Goal: Task Accomplishment & Management: Complete application form

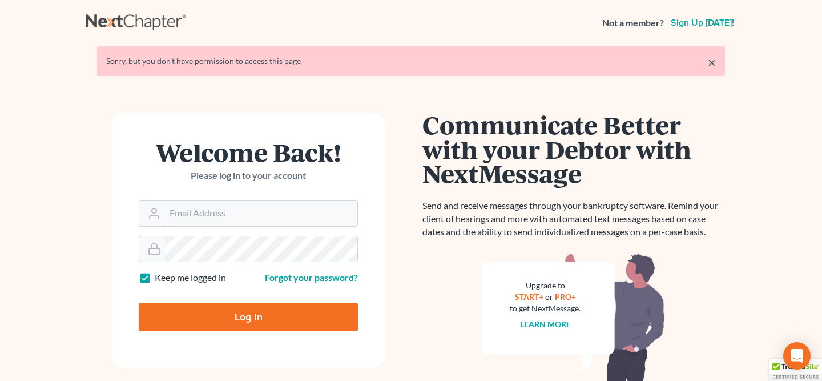
type input "[EMAIL_ADDRESS][PERSON_NAME][DOMAIN_NAME]"
click at [247, 324] on input "Log In" at bounding box center [248, 317] width 219 height 29
type input "Thinking..."
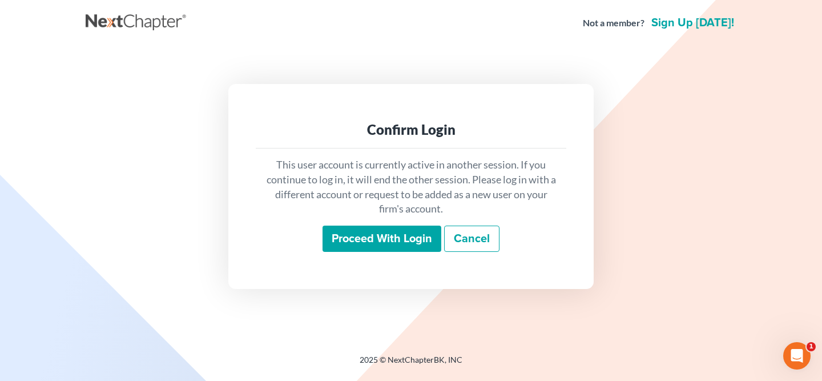
click at [418, 249] on input "Proceed with login" at bounding box center [382, 239] width 119 height 26
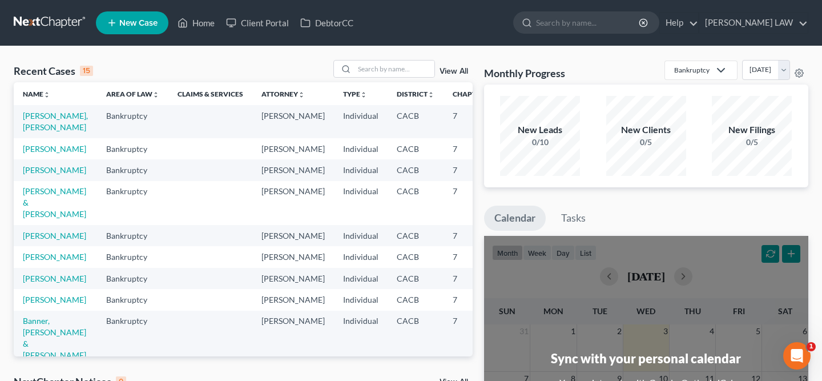
click at [31, 120] on td "[PERSON_NAME], [PERSON_NAME]" at bounding box center [55, 121] width 83 height 33
click at [34, 124] on link "[PERSON_NAME], [PERSON_NAME]" at bounding box center [55, 121] width 65 height 21
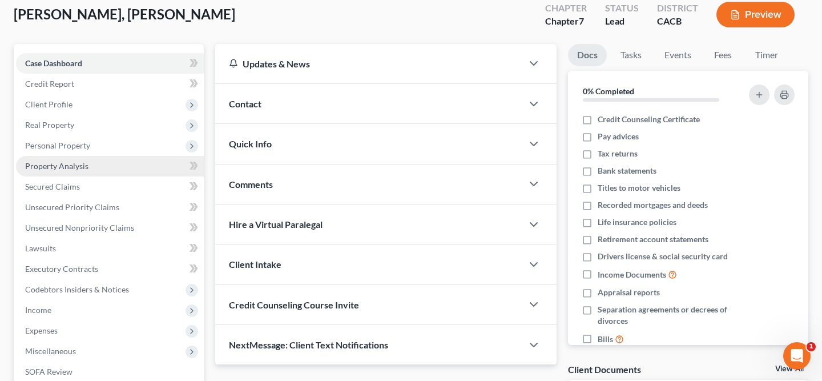
scroll to position [67, 0]
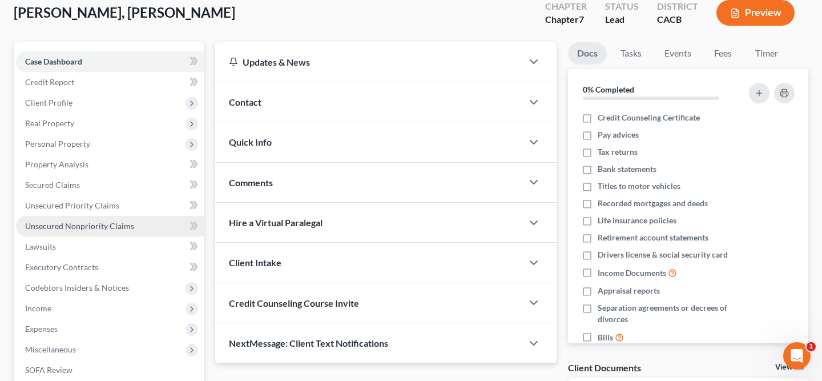
click at [86, 228] on span "Unsecured Nonpriority Claims" at bounding box center [79, 226] width 109 height 10
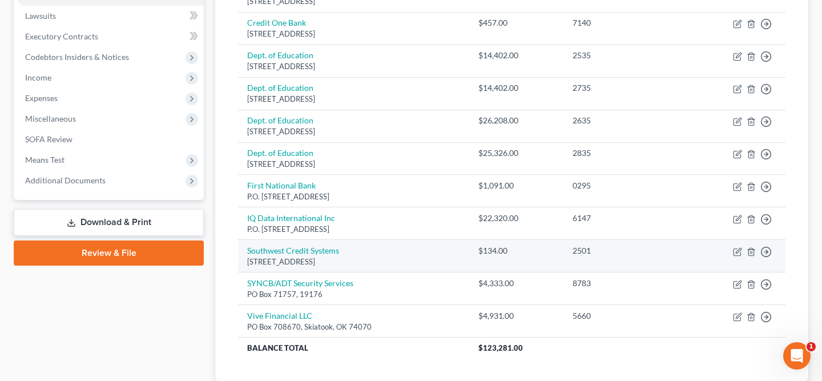
scroll to position [261, 0]
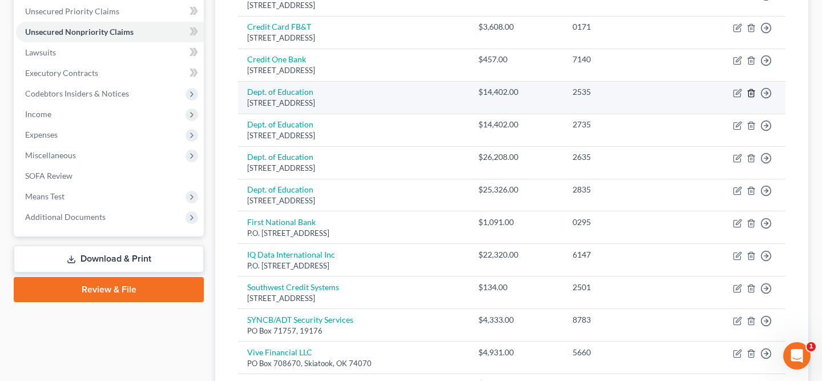
click at [752, 95] on icon "button" at bounding box center [751, 92] width 9 height 9
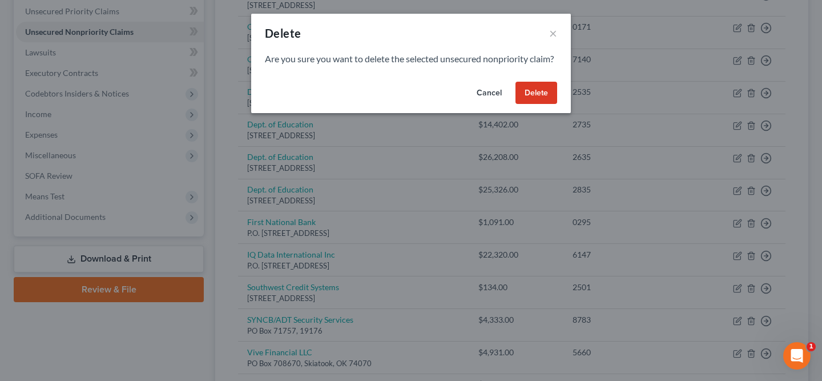
click at [548, 103] on button "Delete" at bounding box center [537, 93] width 42 height 23
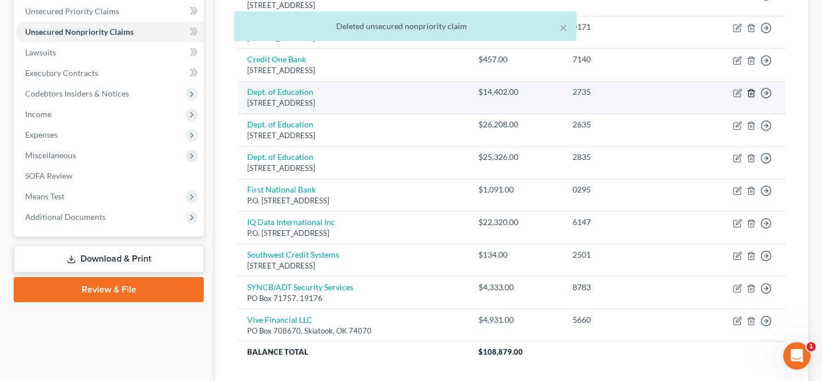
click at [755, 95] on icon "button" at bounding box center [751, 92] width 9 height 9
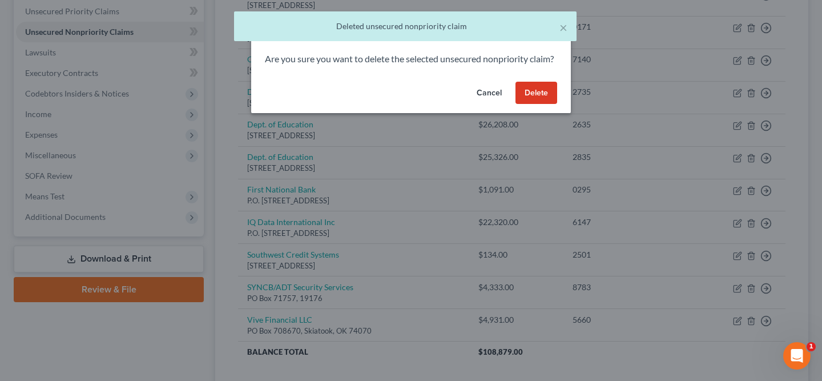
click at [548, 104] on button "Delete" at bounding box center [537, 93] width 42 height 23
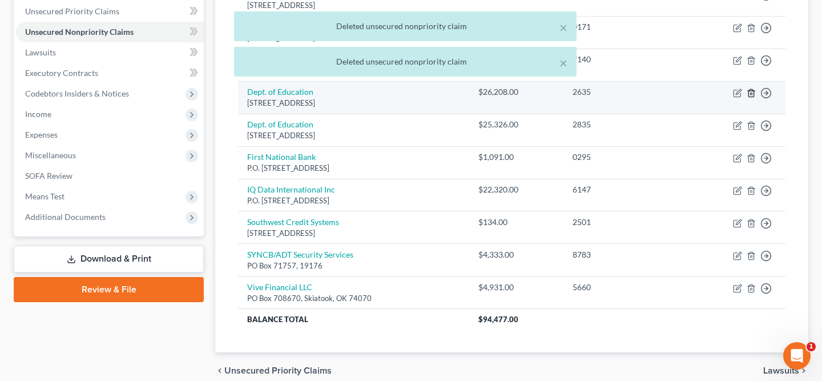
click at [754, 94] on icon "button" at bounding box center [751, 92] width 5 height 7
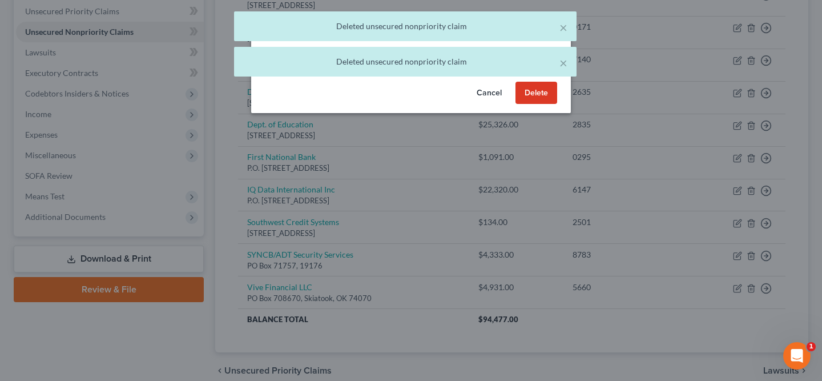
click at [537, 104] on button "Delete" at bounding box center [537, 93] width 42 height 23
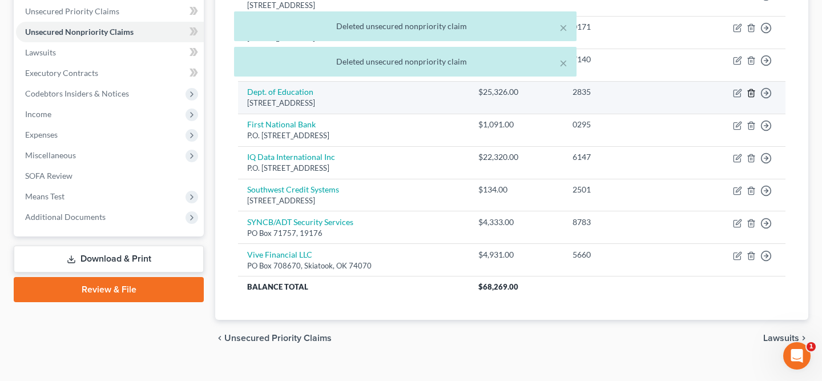
click at [752, 94] on line "button" at bounding box center [752, 93] width 0 height 2
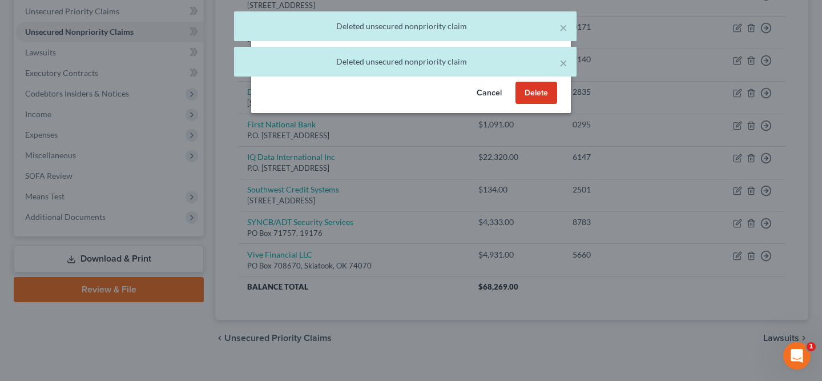
click at [538, 104] on button "Delete" at bounding box center [537, 93] width 42 height 23
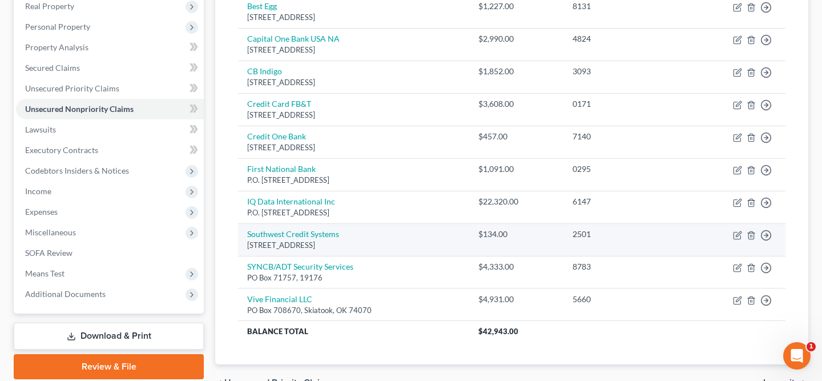
scroll to position [163, 0]
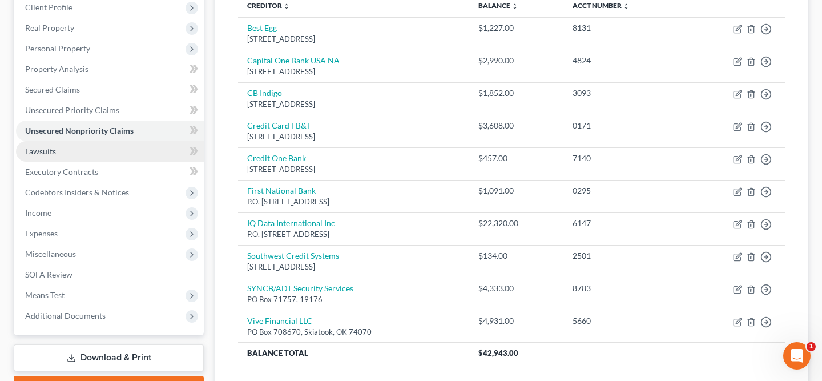
click at [88, 156] on link "Lawsuits" at bounding box center [110, 151] width 188 height 21
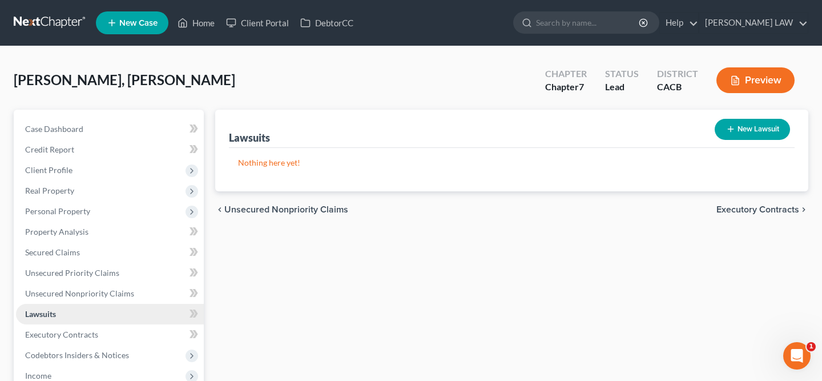
scroll to position [78, 0]
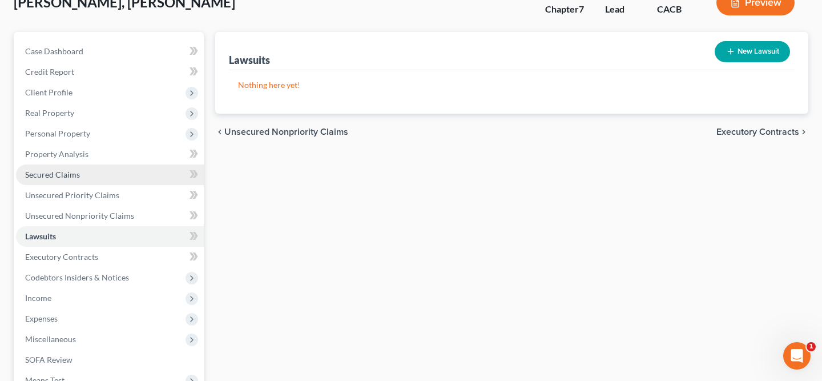
click at [91, 181] on link "Secured Claims" at bounding box center [110, 174] width 188 height 21
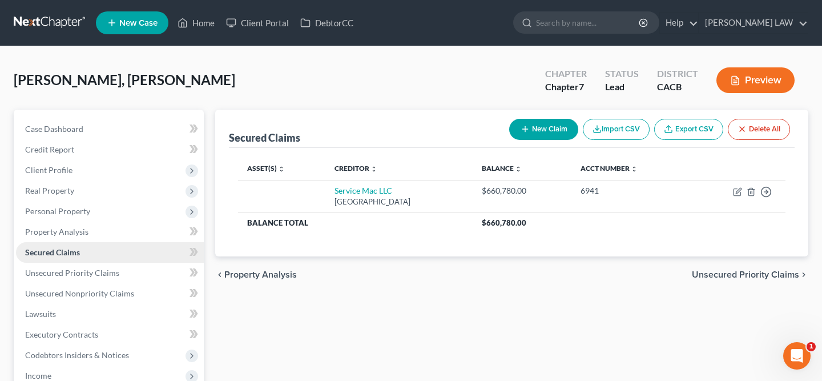
scroll to position [68, 0]
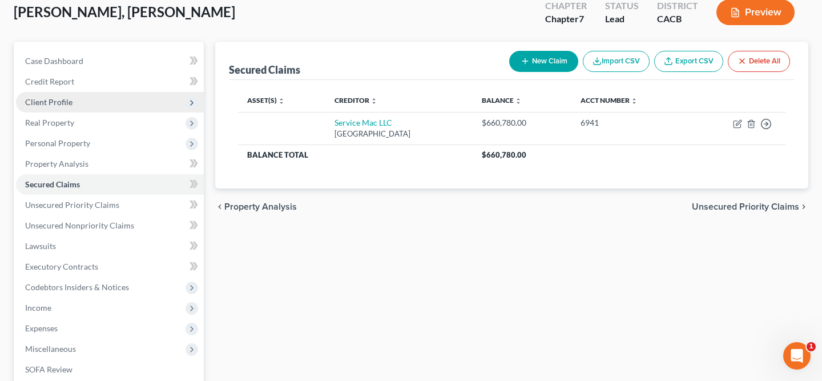
click at [85, 103] on span "Client Profile" at bounding box center [110, 102] width 188 height 21
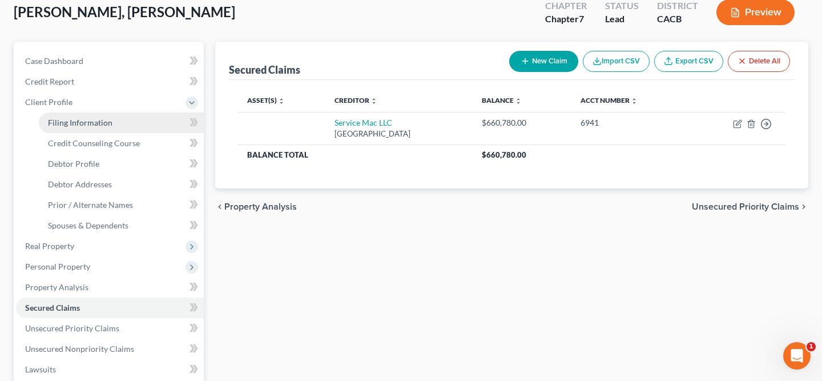
click at [146, 120] on link "Filing Information" at bounding box center [121, 122] width 165 height 21
select select "1"
select select "0"
select select "4"
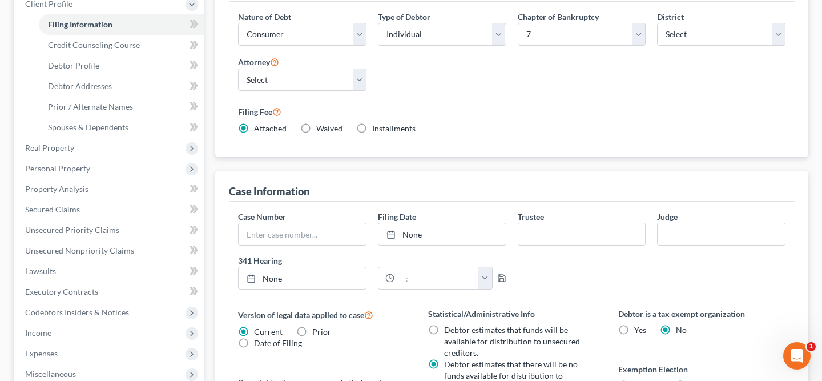
scroll to position [376, 0]
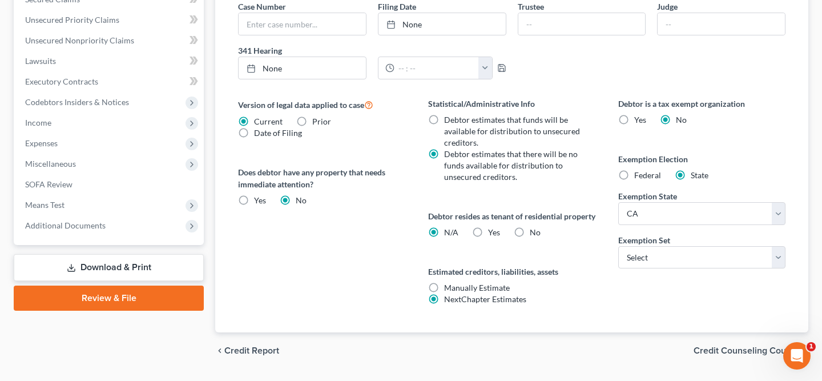
click at [530, 238] on label "No" at bounding box center [535, 232] width 11 height 11
click at [534, 234] on input "No" at bounding box center [537, 230] width 7 height 7
radio input "true"
radio input "false"
click at [655, 257] on select "Select 703 704" at bounding box center [701, 257] width 167 height 23
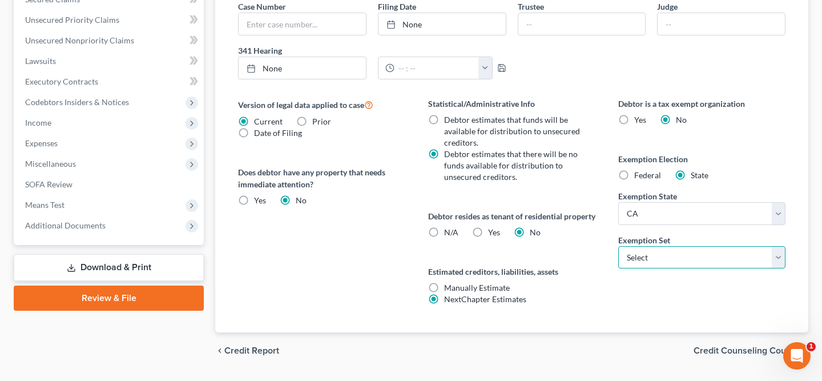
select select "0"
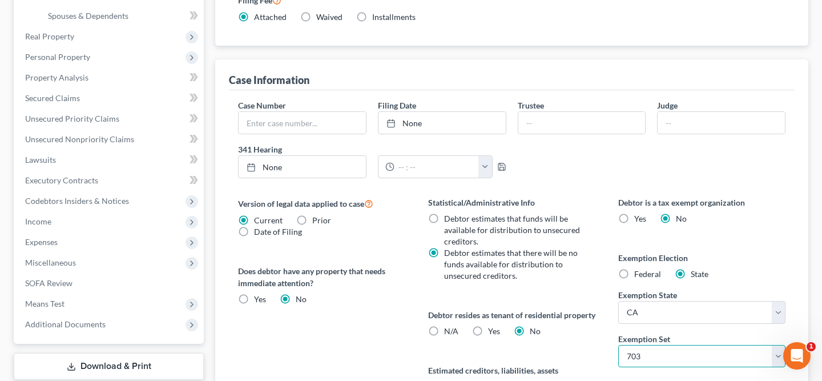
scroll to position [30, 0]
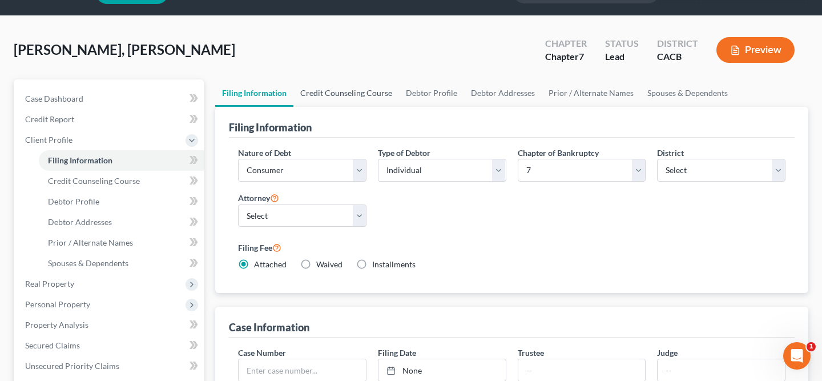
click at [324, 97] on link "Credit Counseling Course" at bounding box center [346, 92] width 106 height 27
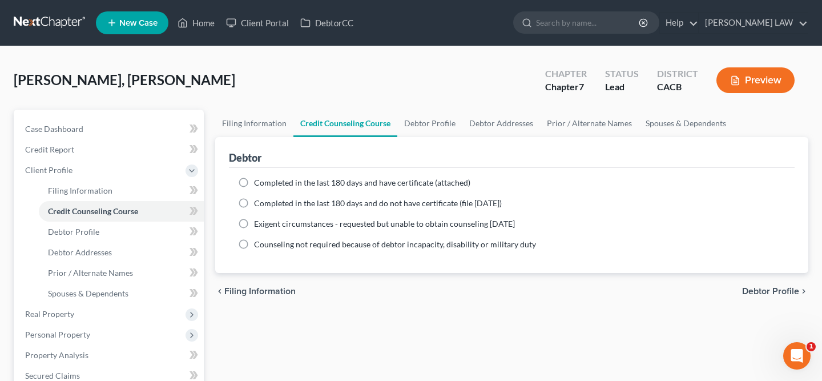
click at [335, 190] on ng-include "Completed in the last 180 days and have certificate (attached) Date Completed N…" at bounding box center [512, 213] width 548 height 73
click at [333, 185] on span "Completed in the last 180 days and have certificate (attached)" at bounding box center [362, 183] width 216 height 10
click at [266, 184] on input "Completed in the last 180 days and have certificate (attached)" at bounding box center [262, 180] width 7 height 7
radio input "true"
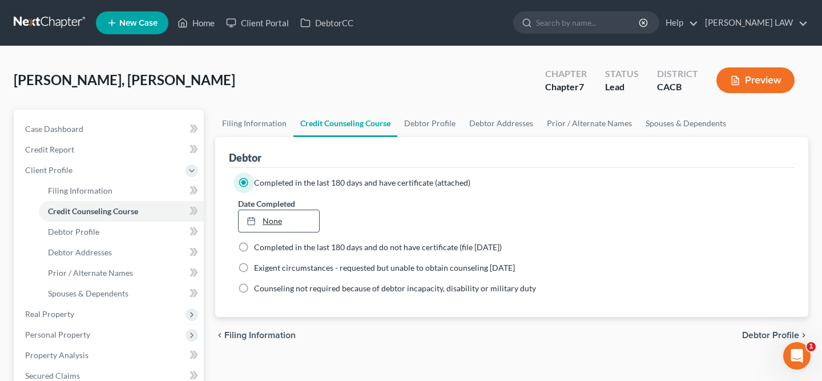
click at [265, 223] on link "None" at bounding box center [279, 221] width 81 height 22
type input "[DATE]"
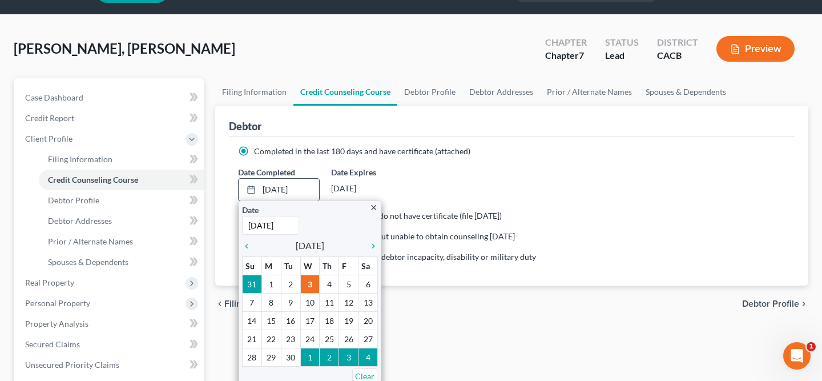
scroll to position [37, 0]
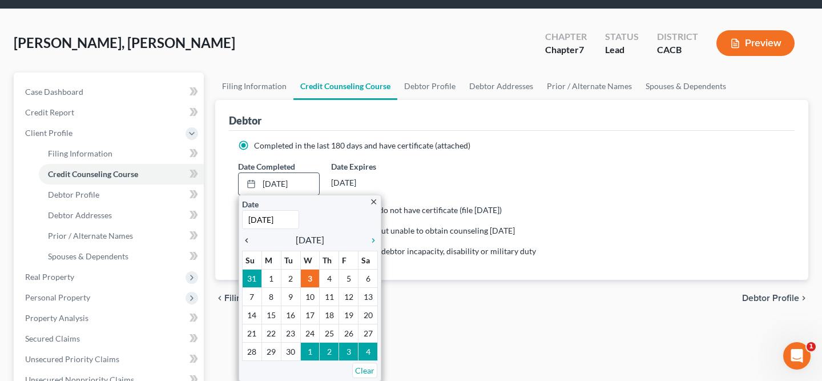
click at [253, 236] on icon "chevron_left" at bounding box center [249, 240] width 15 height 9
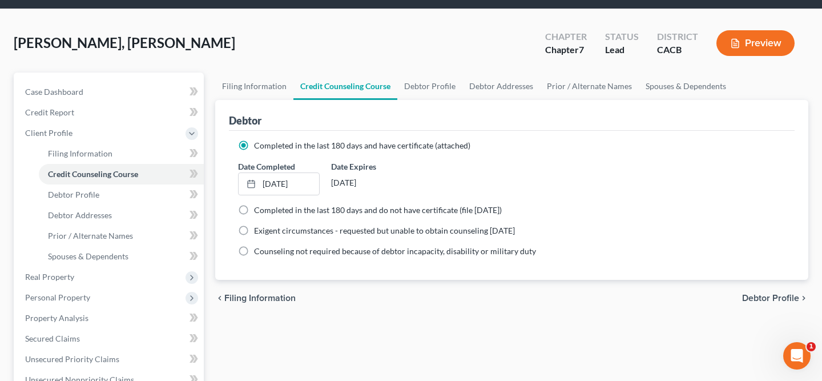
click at [443, 309] on div "chevron_left Filing Information Debtor Profile chevron_right" at bounding box center [511, 298] width 593 height 37
click at [434, 91] on link "Debtor Profile" at bounding box center [429, 86] width 65 height 27
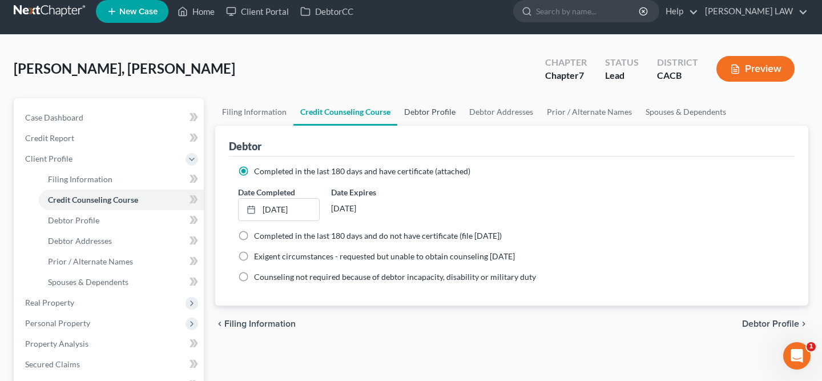
select select "0"
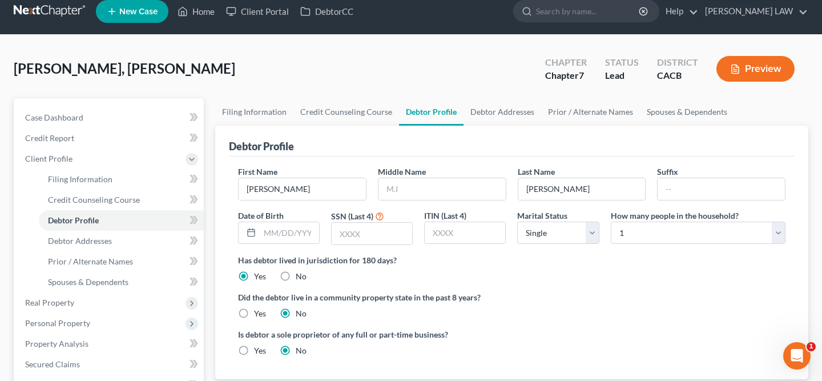
scroll to position [0, 0]
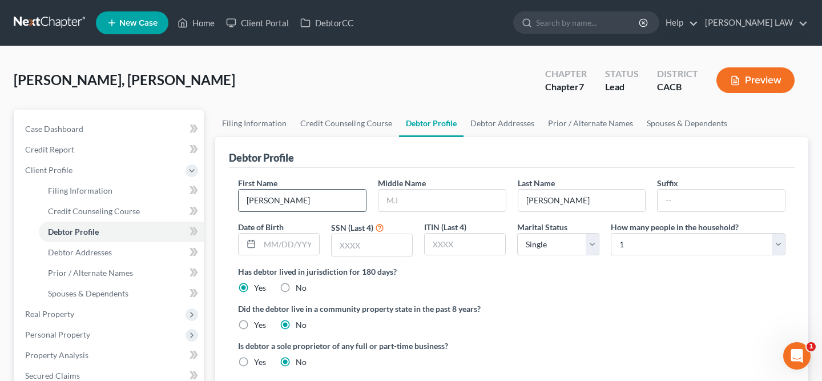
drag, startPoint x: 303, startPoint y: 198, endPoint x: 271, endPoint y: 198, distance: 32.0
click at [271, 198] on input "[PERSON_NAME]" at bounding box center [302, 201] width 127 height 22
type input "[PERSON_NAME]"
click at [444, 204] on input "text" at bounding box center [442, 201] width 127 height 22
paste input "[PERSON_NAME]"
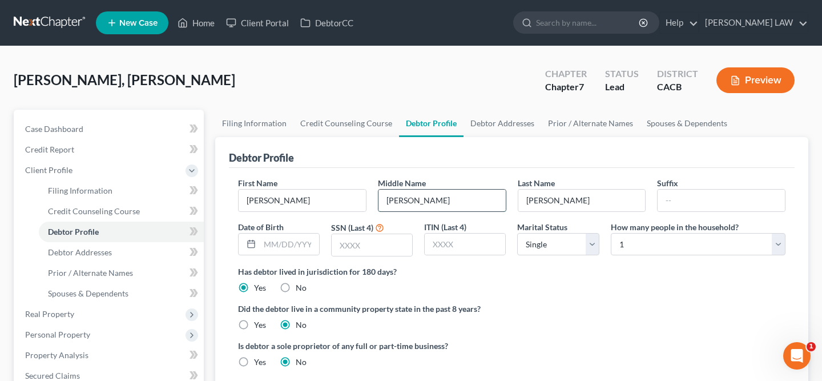
click at [386, 199] on input "[PERSON_NAME]" at bounding box center [442, 201] width 127 height 22
click at [387, 199] on input "[PERSON_NAME]" at bounding box center [442, 201] width 127 height 22
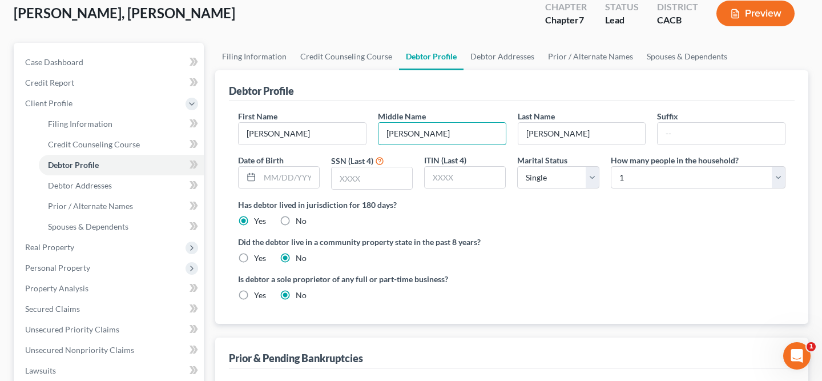
scroll to position [71, 0]
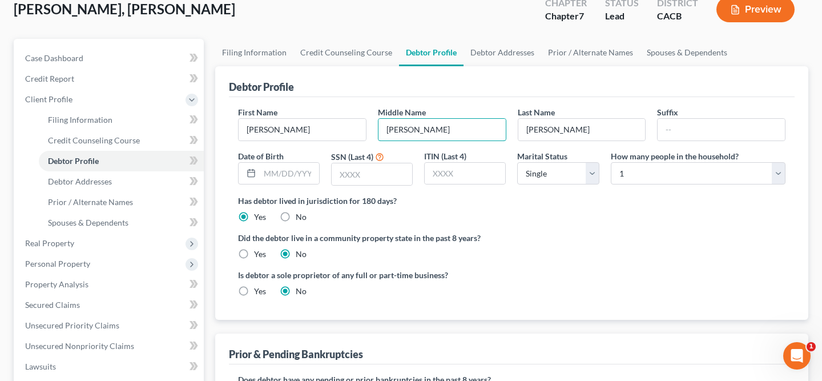
type input "[PERSON_NAME]"
click at [359, 176] on input "text" at bounding box center [372, 174] width 81 height 22
paste input "7733"
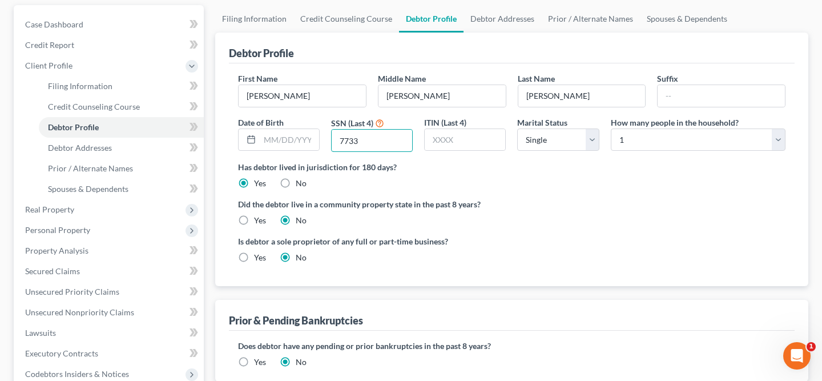
scroll to position [107, 0]
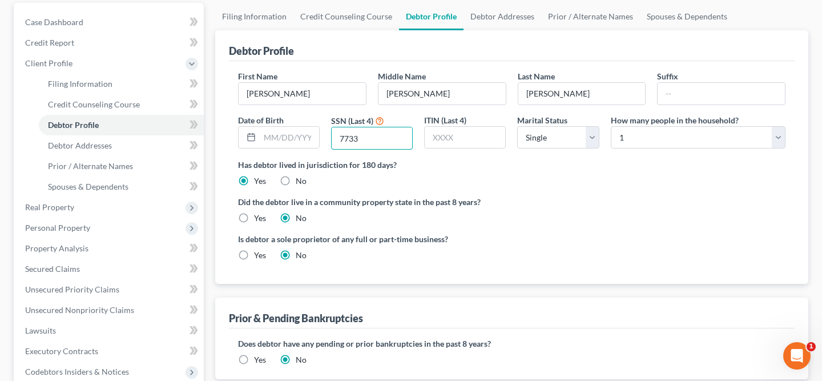
type input "7733"
click at [254, 219] on label "Yes" at bounding box center [260, 217] width 12 height 11
click at [259, 219] on input "Yes" at bounding box center [262, 215] width 7 height 7
radio input "true"
radio input "false"
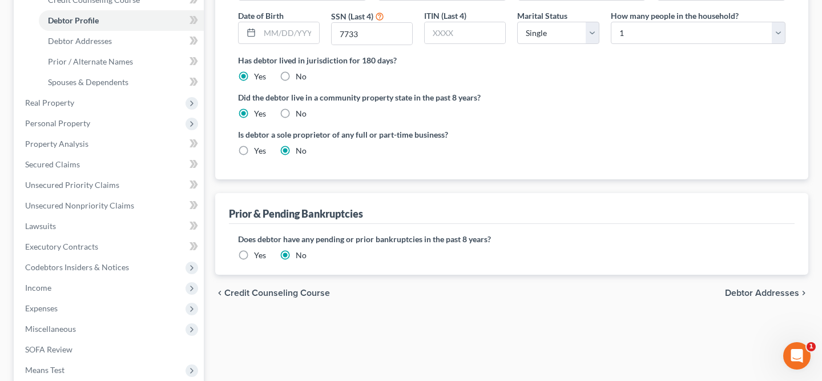
scroll to position [0, 0]
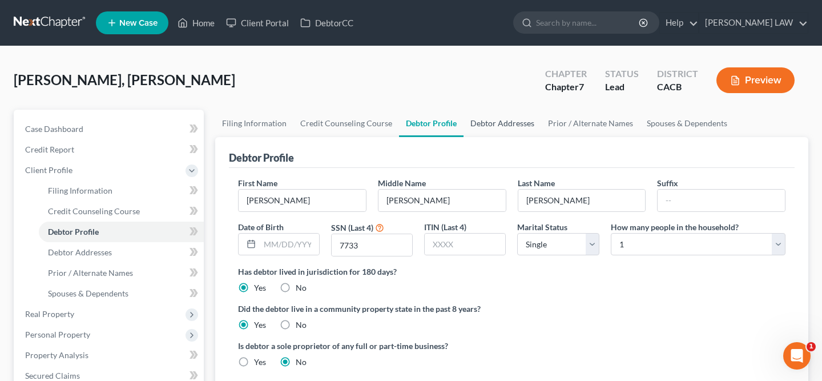
click at [512, 120] on link "Debtor Addresses" at bounding box center [503, 123] width 78 height 27
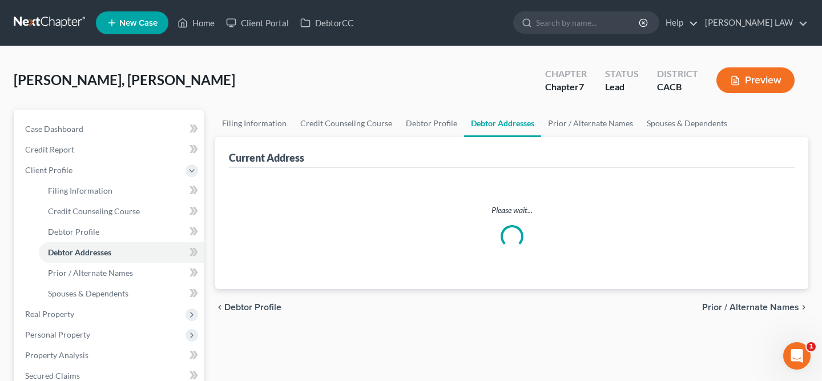
select select "0"
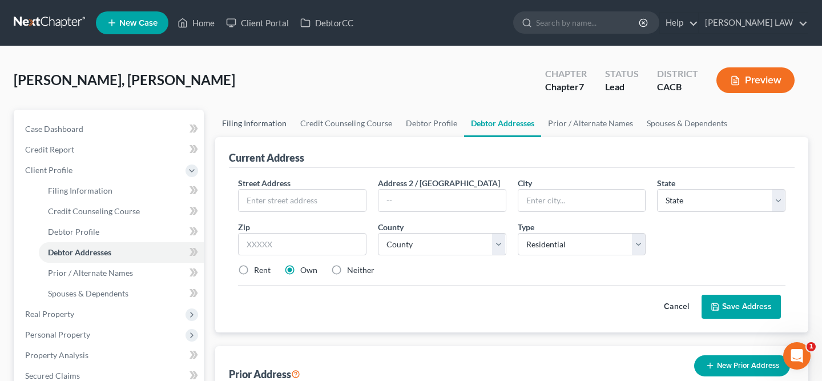
click at [246, 126] on link "Filing Information" at bounding box center [254, 123] width 78 height 27
select select "1"
select select "0"
select select "7"
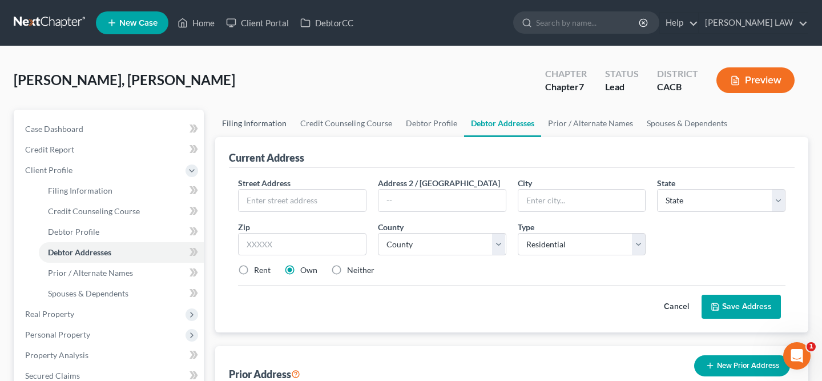
select select "0"
select select "4"
select select "0"
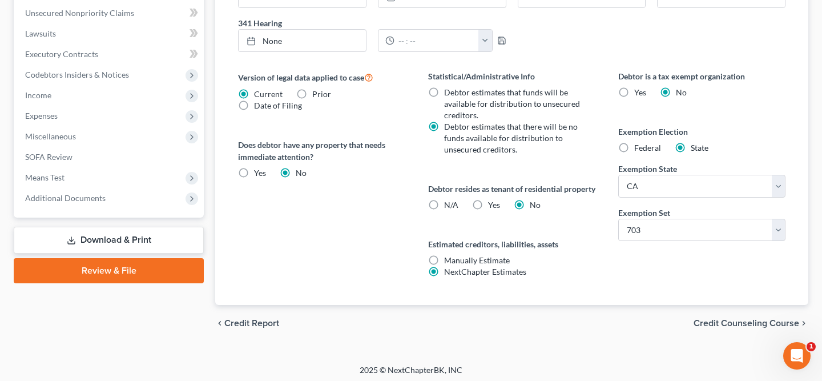
scroll to position [8, 0]
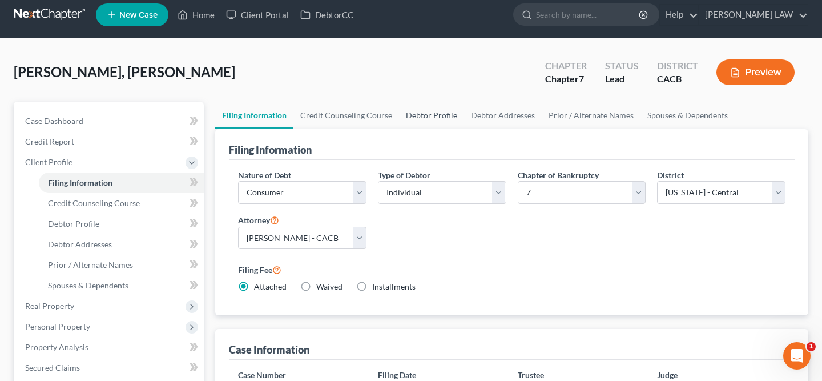
click at [432, 121] on link "Debtor Profile" at bounding box center [431, 115] width 65 height 27
select select "0"
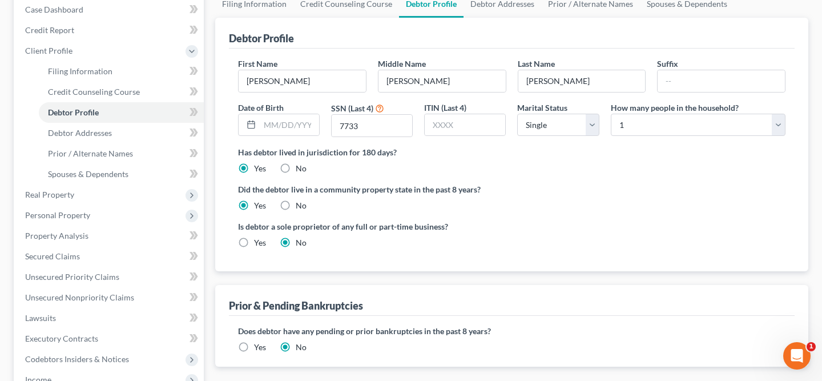
scroll to position [120, 0]
click at [578, 121] on select "Select Single Married Separated Divorced Widowed" at bounding box center [558, 123] width 82 height 23
select select "1"
click at [642, 123] on select "Select 1 2 3 4 5 6 7 8 9 10 11 12 13 14 15 16 17 18 19 20" at bounding box center [698, 123] width 175 height 23
select select "1"
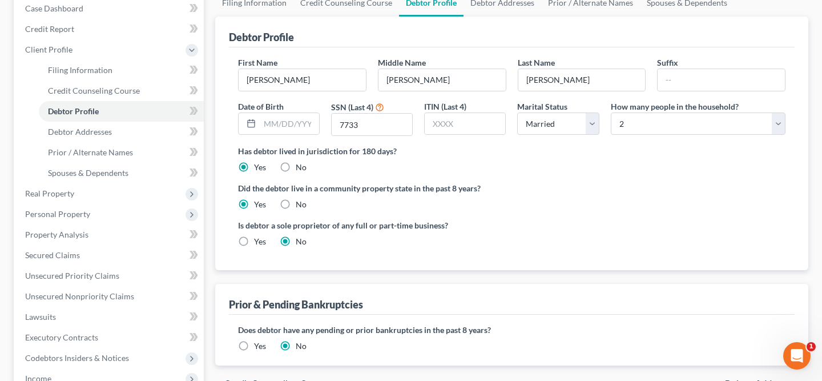
click at [618, 203] on div "Did the debtor live in a community property state in the past 8 years? Yes No" at bounding box center [512, 196] width 548 height 28
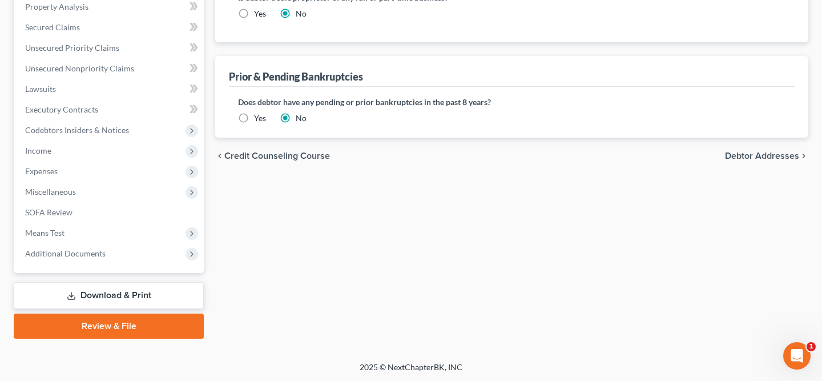
scroll to position [35, 0]
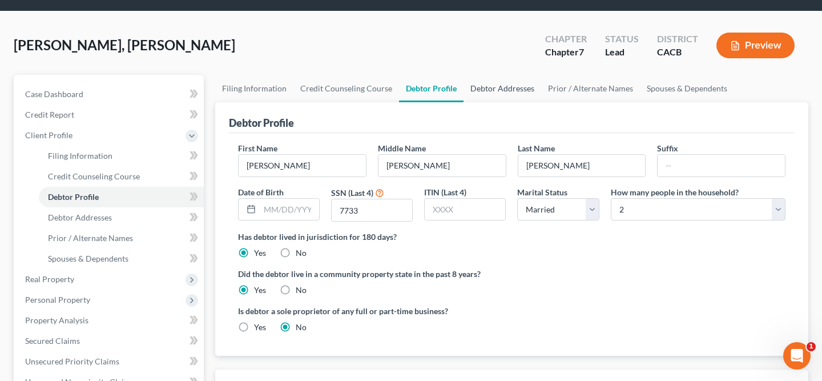
click at [492, 88] on link "Debtor Addresses" at bounding box center [503, 88] width 78 height 27
select select "0"
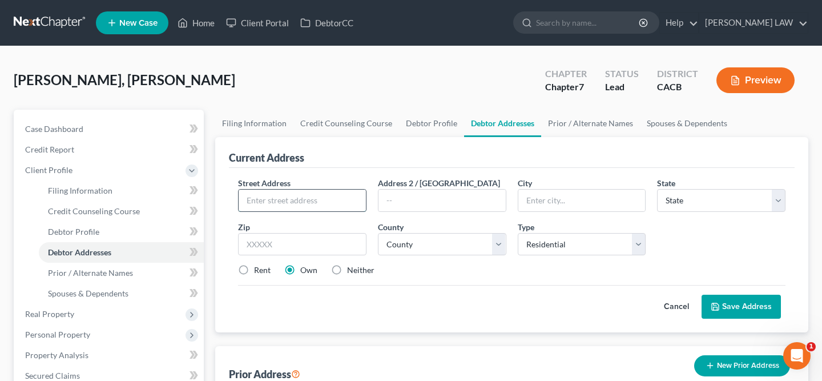
click at [311, 193] on input "text" at bounding box center [302, 201] width 127 height 22
paste input "[STREET_ADDRESS]"
type input "[STREET_ADDRESS]"
click at [278, 197] on input "[STREET_ADDRESS]" at bounding box center [302, 201] width 127 height 22
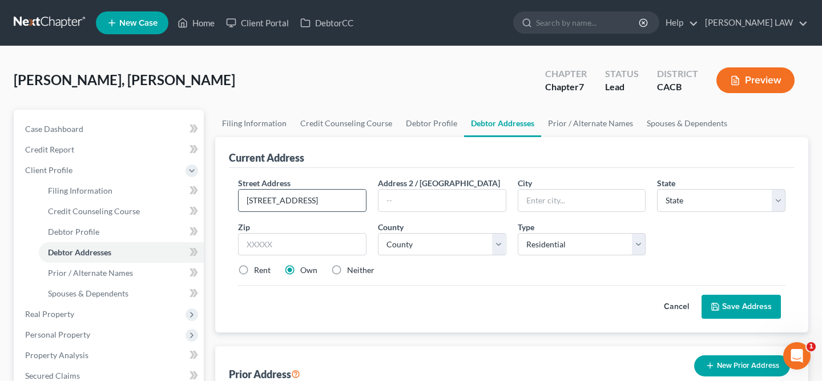
click at [278, 197] on input "[STREET_ADDRESS]" at bounding box center [302, 201] width 127 height 22
paste input "[STREET_ADDRESS]"
type input "[STREET_ADDRESS]"
click at [570, 202] on input "text" at bounding box center [581, 201] width 127 height 22
type input "Oxnard"
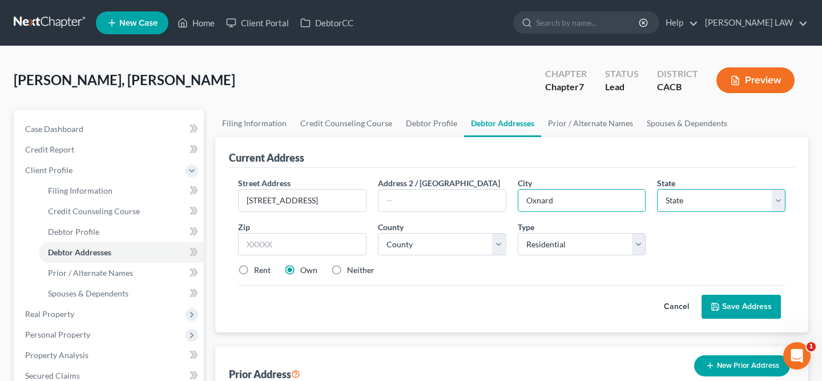
click at [699, 198] on select "State [US_STATE] AK AR AZ CA CO CT DE DC [GEOGRAPHIC_DATA] [GEOGRAPHIC_DATA] GU…" at bounding box center [721, 200] width 128 height 23
select select "4"
click at [590, 163] on div "Current Address" at bounding box center [512, 152] width 566 height 31
click at [312, 253] on input "text" at bounding box center [302, 244] width 128 height 23
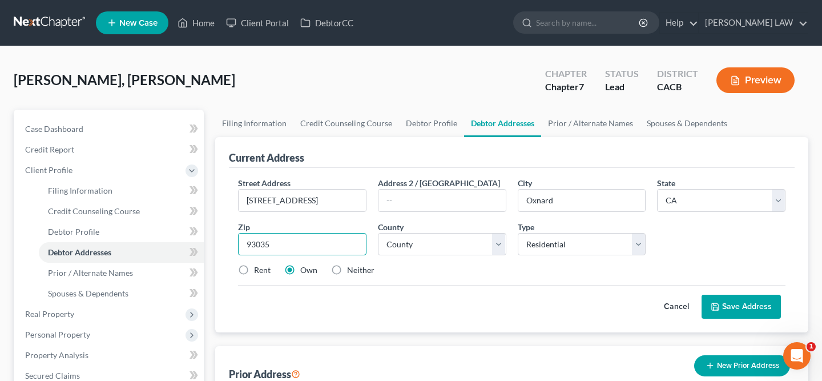
type input "93035"
click at [394, 323] on div "Street Address * [STREET_ADDRESS] * Oxnard State * State [US_STATE] AK AR AZ CA…" at bounding box center [512, 250] width 566 height 164
click at [433, 248] on select "County [GEOGRAPHIC_DATA] [GEOGRAPHIC_DATA] [GEOGRAPHIC_DATA] [GEOGRAPHIC_DATA] …" at bounding box center [442, 244] width 128 height 23
select select "55"
click at [565, 299] on div "Cancel Save Address" at bounding box center [512, 302] width 548 height 34
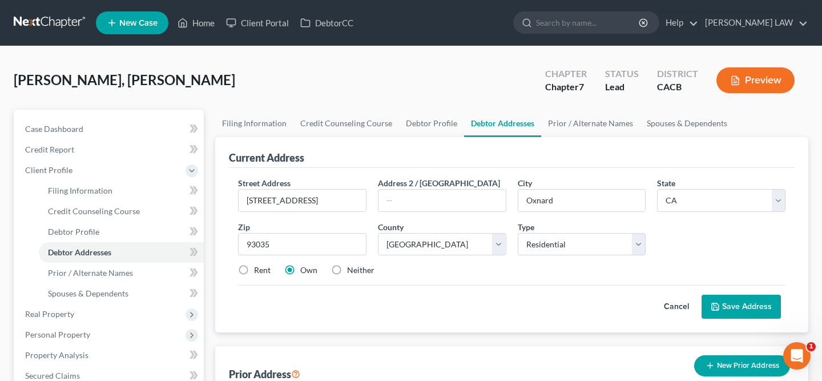
click at [740, 310] on button "Save Address" at bounding box center [741, 307] width 79 height 24
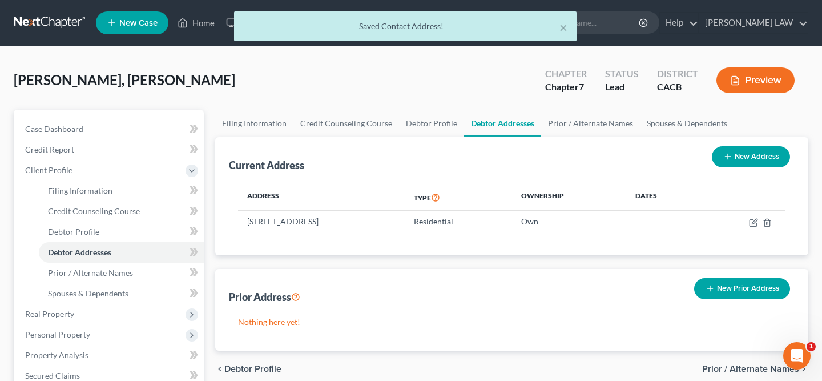
scroll to position [348, 0]
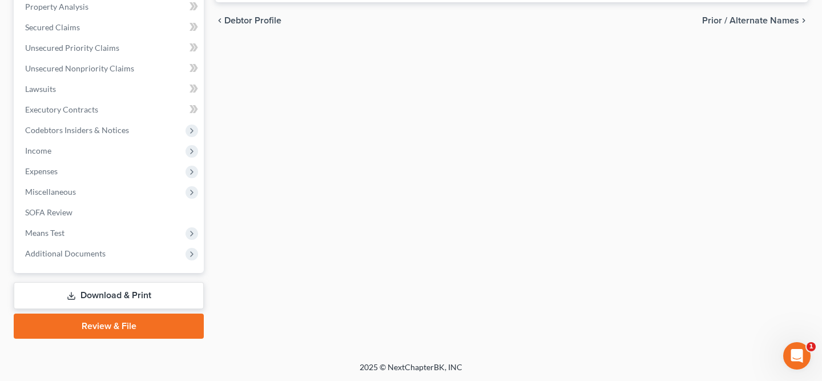
click at [151, 301] on link "Download & Print" at bounding box center [109, 295] width 190 height 27
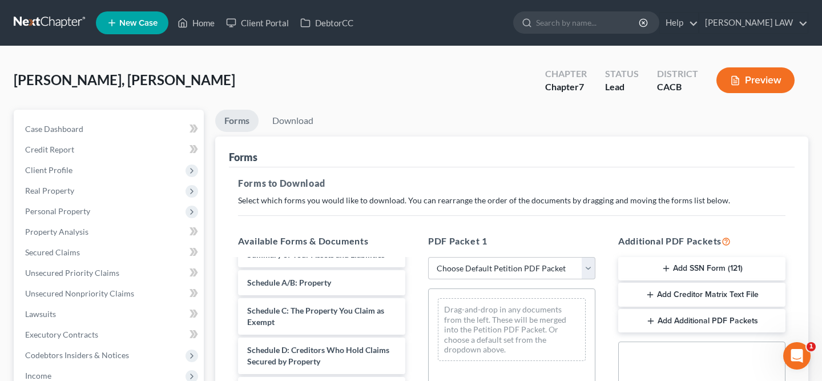
scroll to position [62, 0]
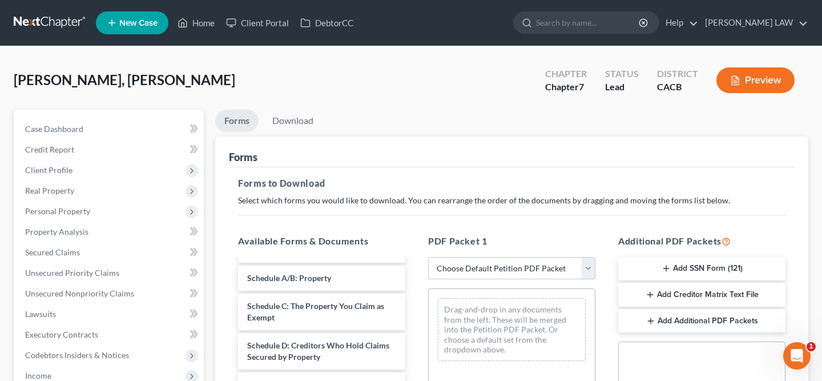
click at [491, 260] on select "Choose Default Petition PDF Packet Complete Bankruptcy Petition (all forms and …" at bounding box center [511, 268] width 167 height 23
select select "1"
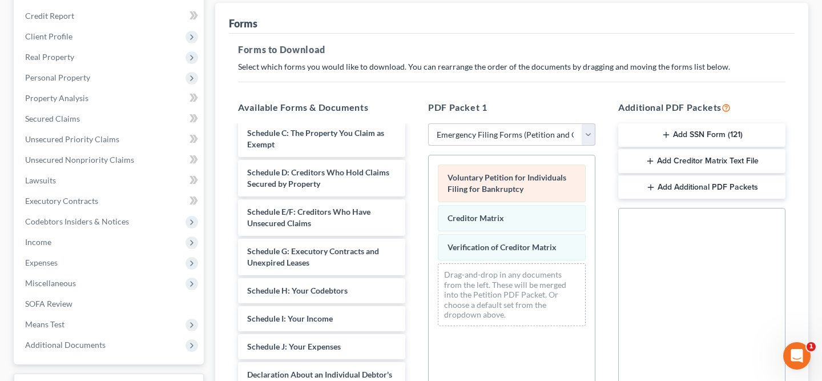
scroll to position [141, 0]
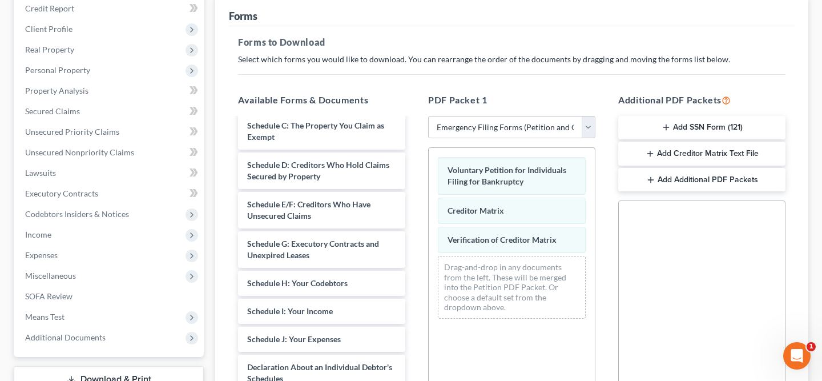
click at [682, 126] on button "Add SSN Form (121)" at bounding box center [701, 128] width 167 height 24
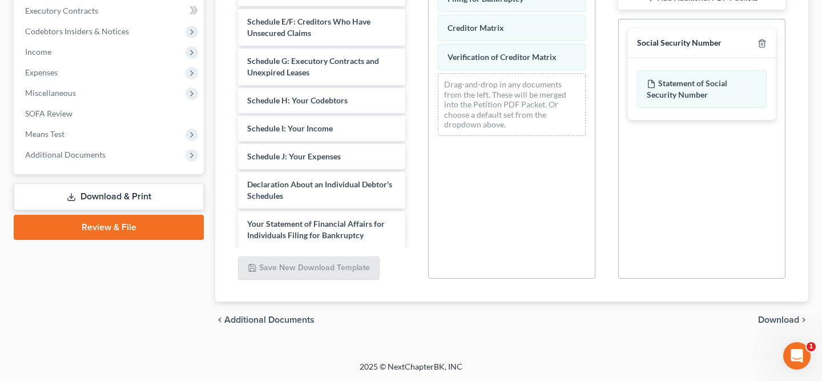
scroll to position [51, 0]
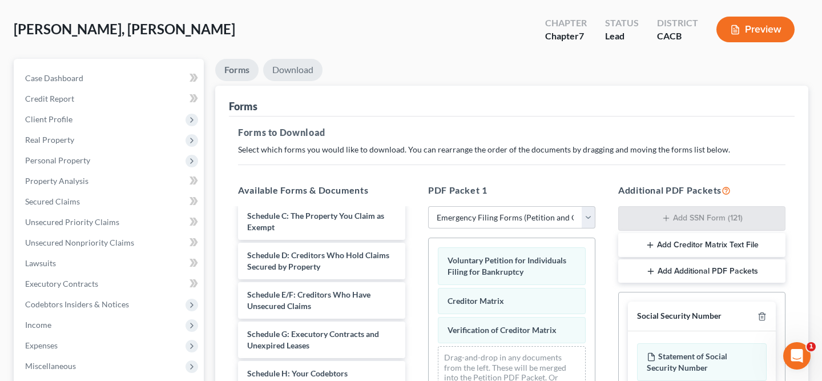
click at [300, 72] on link "Download" at bounding box center [292, 70] width 59 height 22
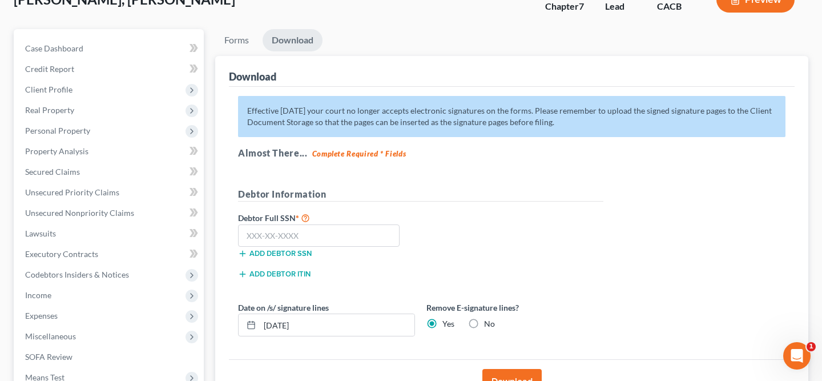
scroll to position [84, 0]
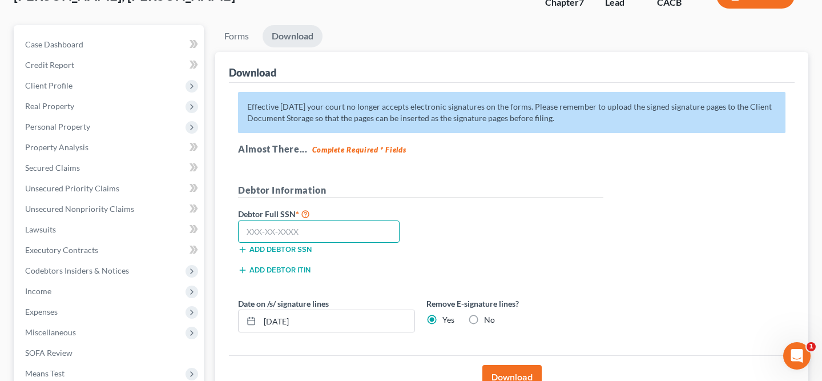
click at [307, 234] on input "text" at bounding box center [319, 231] width 162 height 23
paste input "322-68-7733"
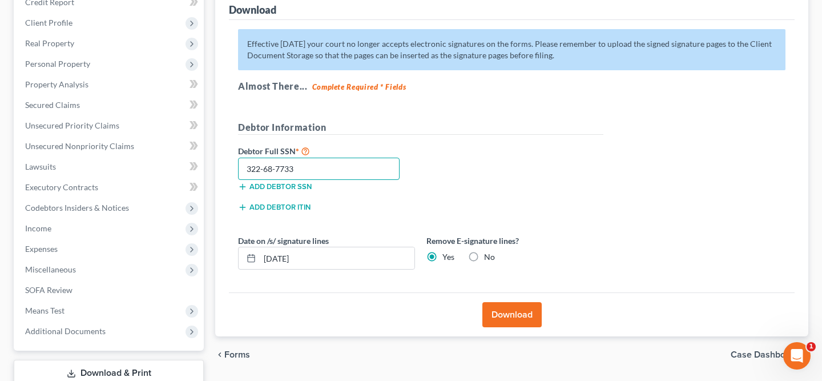
scroll to position [156, 0]
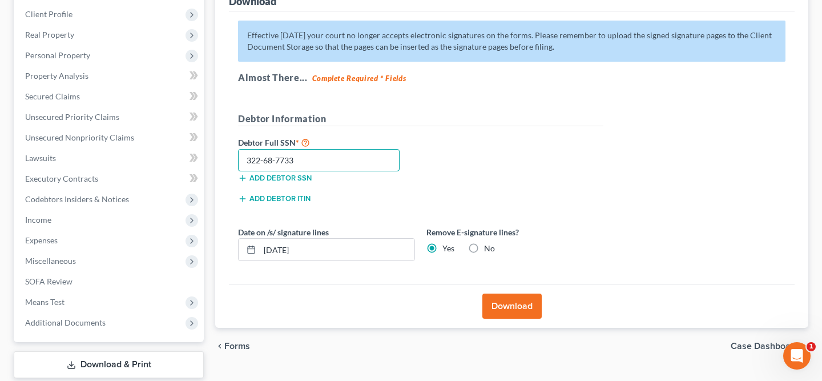
type input "322-68-7733"
click at [503, 310] on button "Download" at bounding box center [511, 305] width 59 height 25
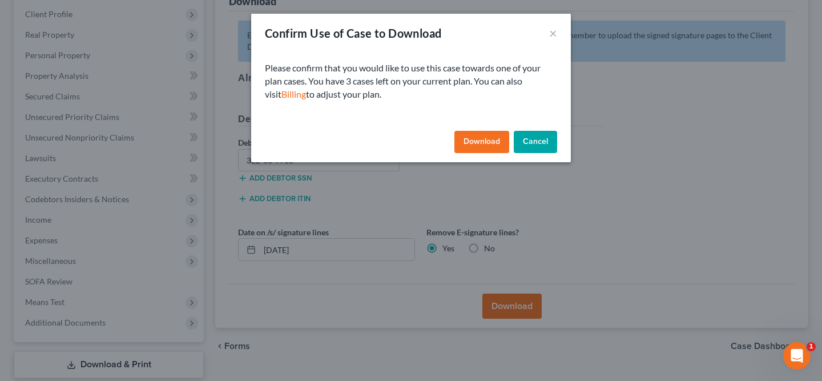
click at [485, 148] on button "Download" at bounding box center [481, 142] width 55 height 23
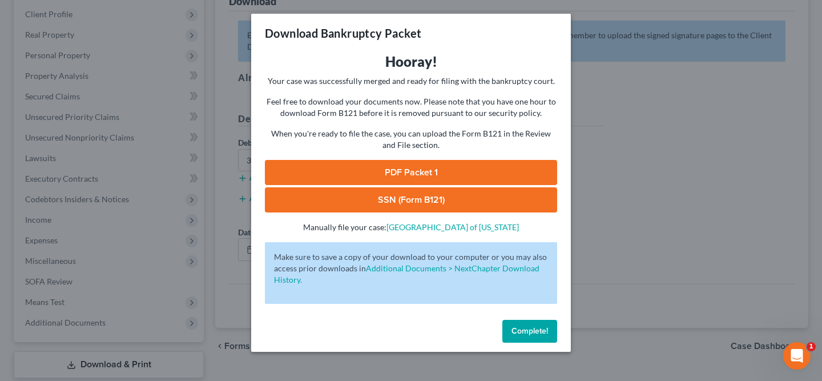
click at [392, 176] on link "PDF Packet 1" at bounding box center [411, 172] width 292 height 25
click at [465, 206] on link "SSN (Form B121)" at bounding box center [411, 199] width 292 height 25
